Goal: Transaction & Acquisition: Purchase product/service

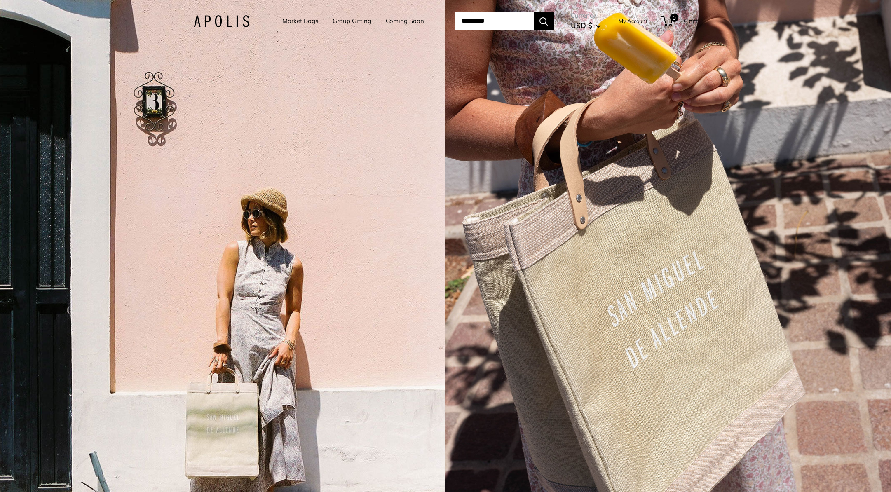
click at [307, 19] on link "Market Bags" at bounding box center [300, 21] width 36 height 12
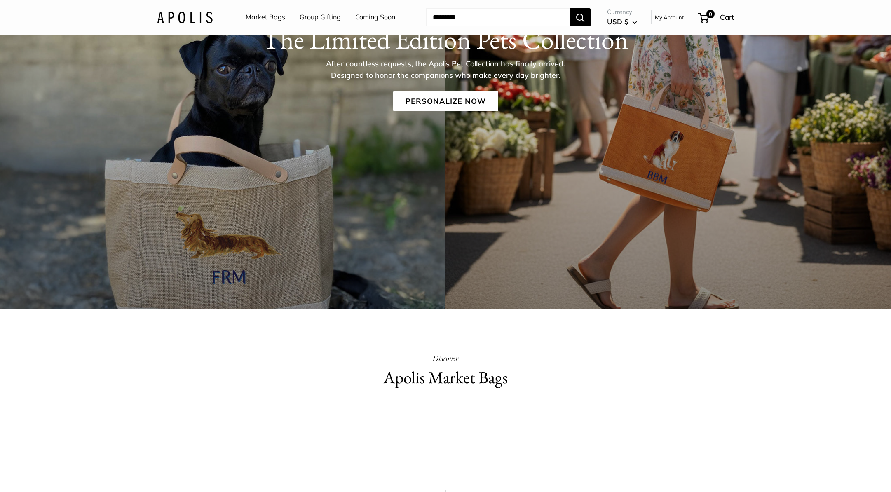
scroll to position [184, 0]
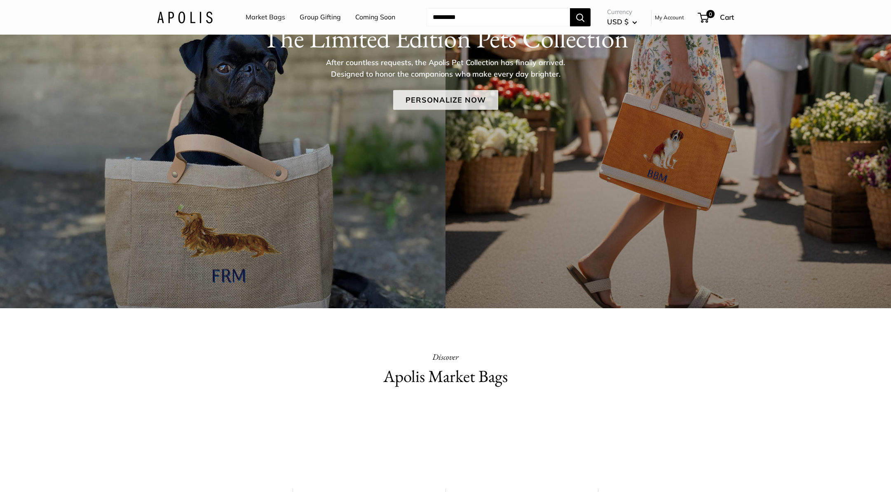
click at [454, 102] on link "Personalize Now" at bounding box center [445, 100] width 105 height 20
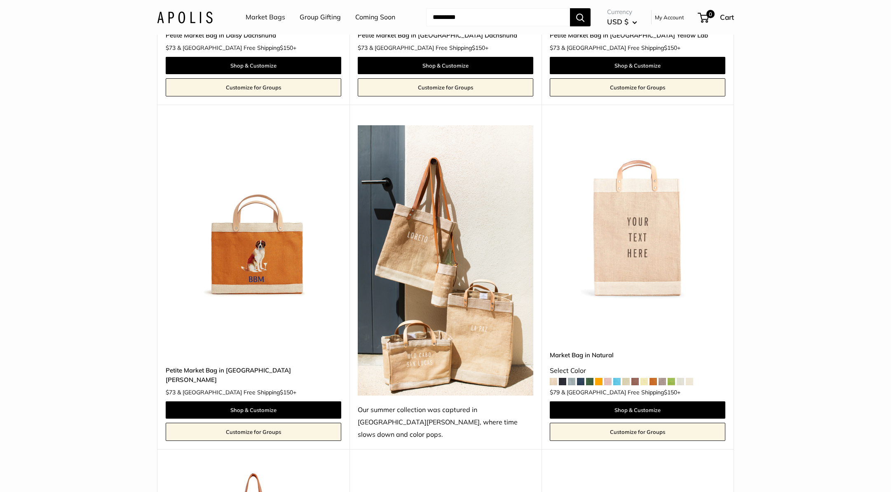
scroll to position [1435, 0]
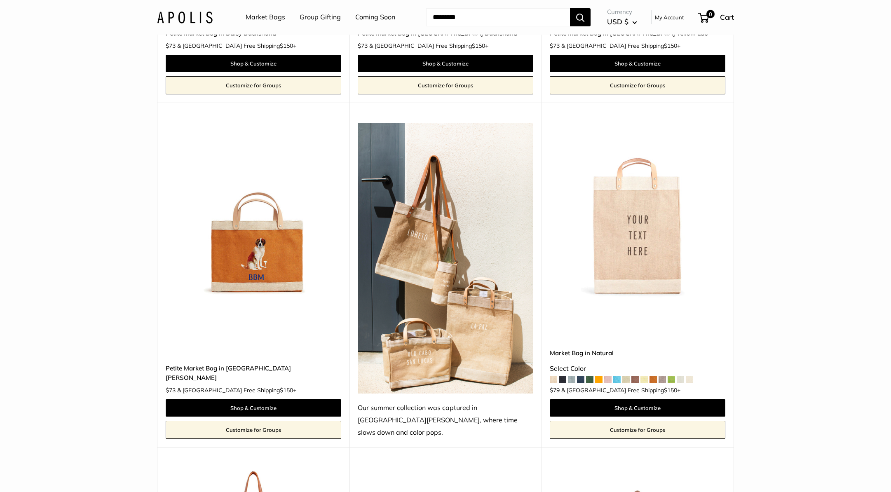
click at [0, 0] on img at bounding box center [0, 0] width 0 height 0
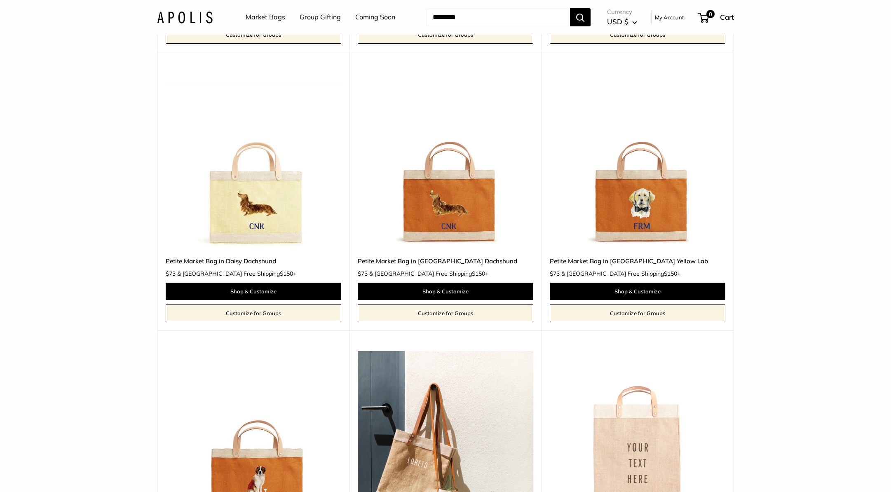
scroll to position [1206, 0]
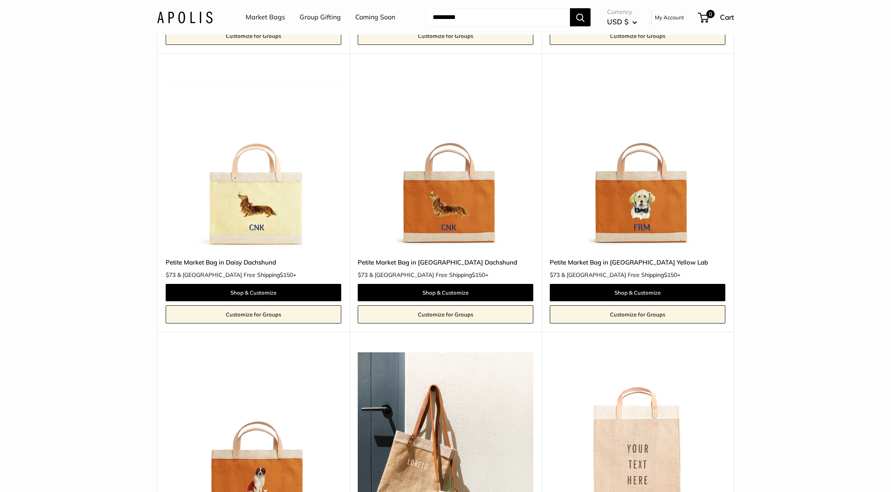
click at [0, 0] on img at bounding box center [0, 0] width 0 height 0
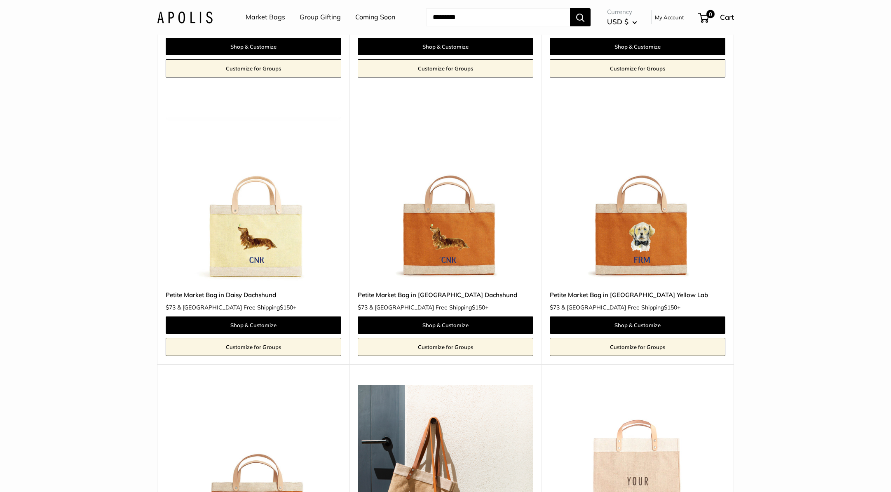
scroll to position [1173, 0]
click at [0, 0] on img at bounding box center [0, 0] width 0 height 0
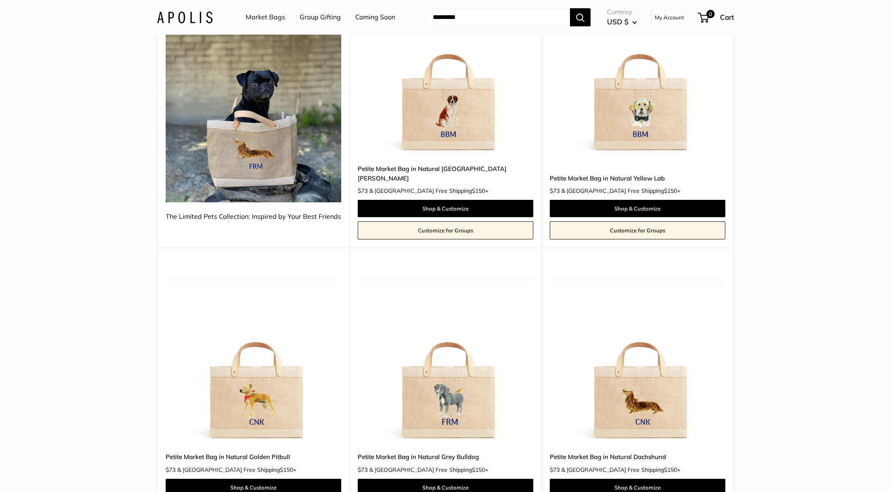
scroll to position [174, 0]
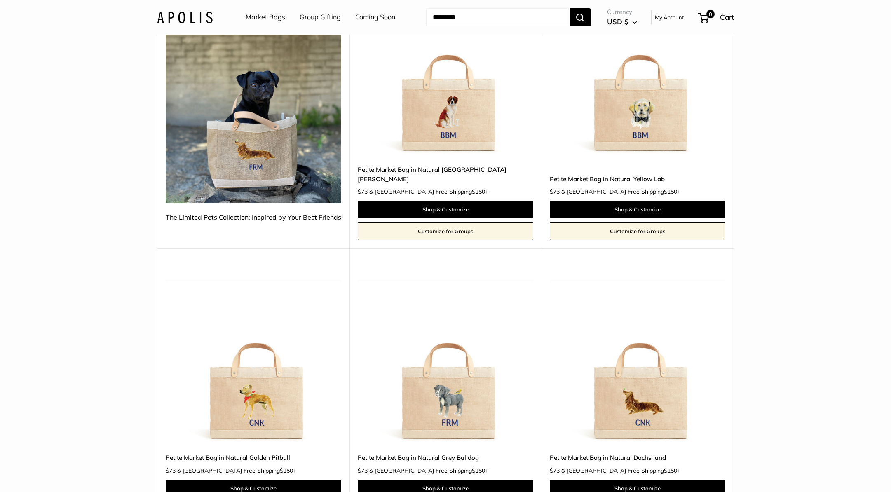
click at [0, 0] on img at bounding box center [0, 0] width 0 height 0
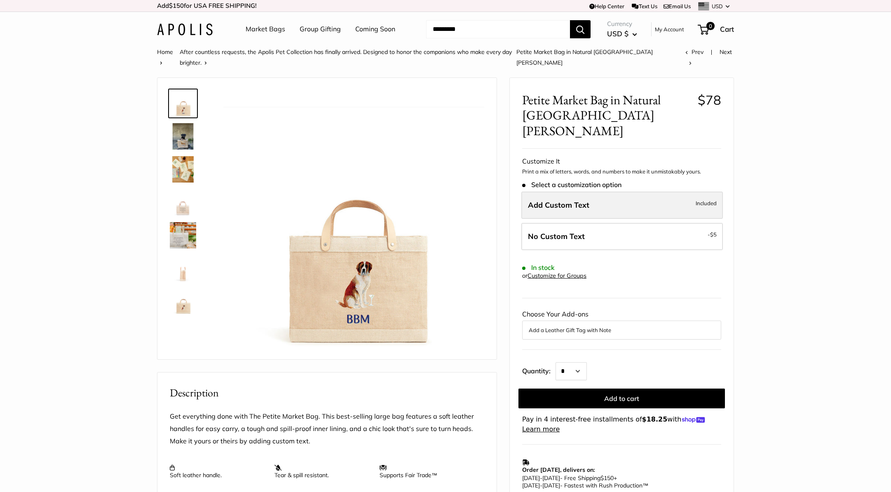
click at [590, 192] on label "Add Custom Text Included" at bounding box center [622, 205] width 202 height 27
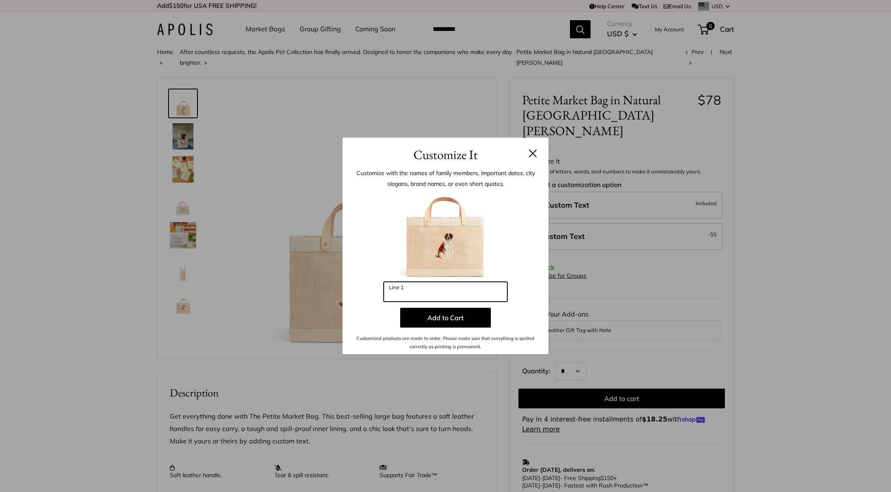
click at [396, 289] on input "Line 1" at bounding box center [446, 292] width 124 height 20
type input "***"
click at [440, 317] on button "Add to Cart" at bounding box center [445, 318] width 91 height 20
